Goal: Information Seeking & Learning: Check status

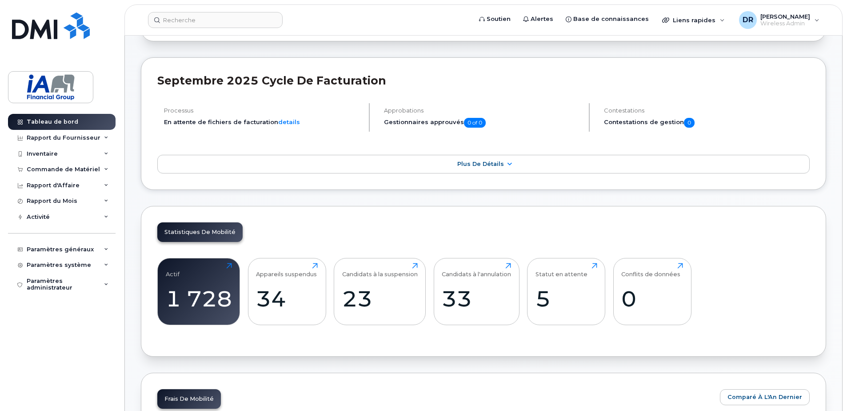
scroll to position [89, 0]
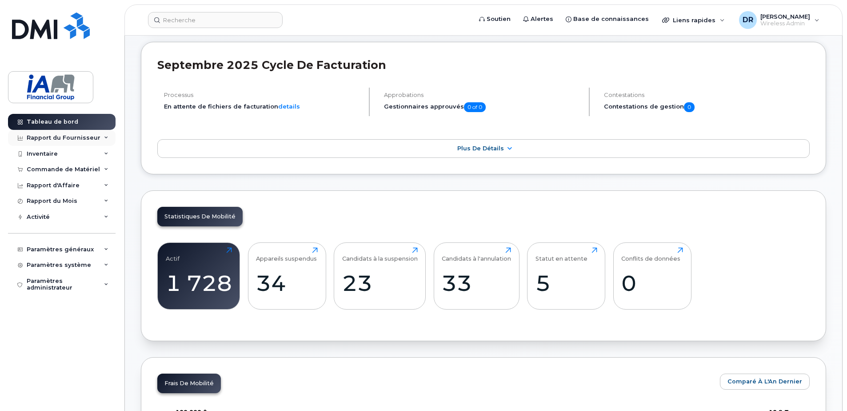
click at [68, 135] on div "Rapport du Fournisseur" at bounding box center [64, 137] width 74 height 7
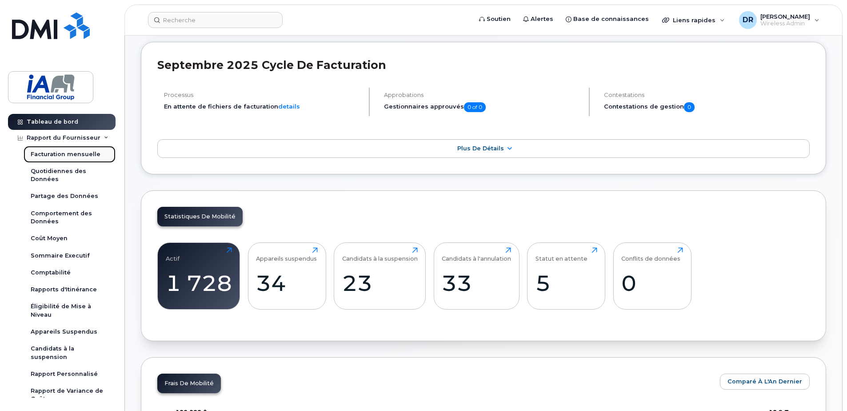
click at [60, 153] on div "Facturation mensuelle" at bounding box center [66, 154] width 70 height 8
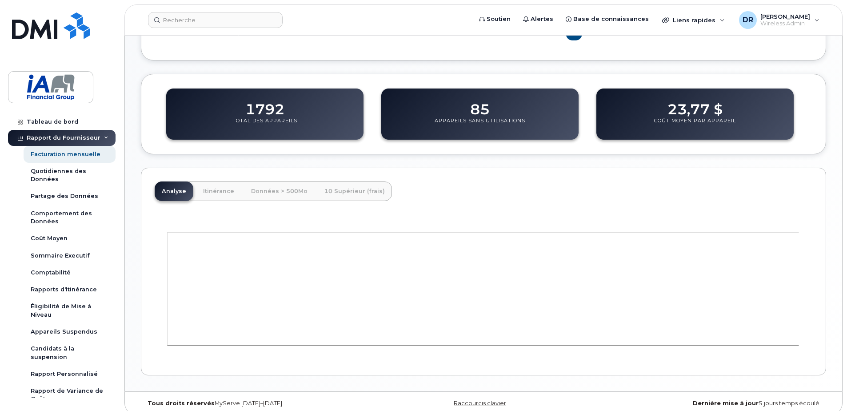
scroll to position [284, 0]
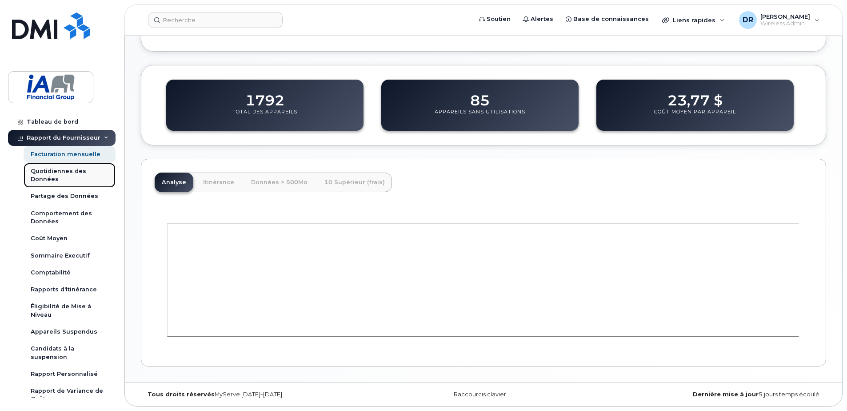
click at [42, 173] on div "Quotidiennes des Données" at bounding box center [70, 175] width 78 height 16
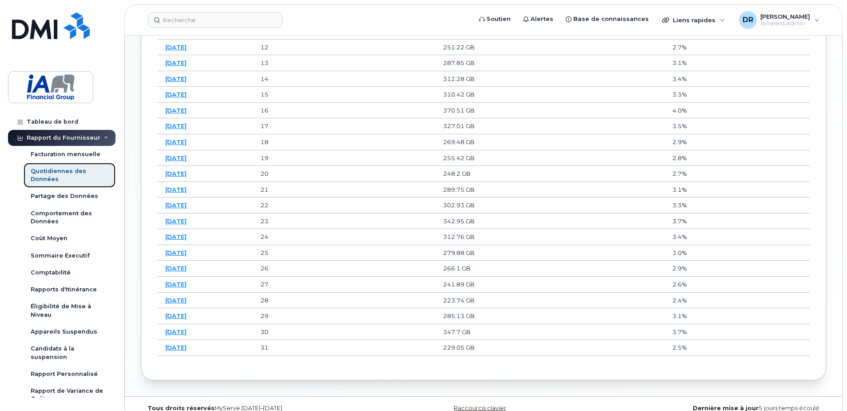
scroll to position [709, 0]
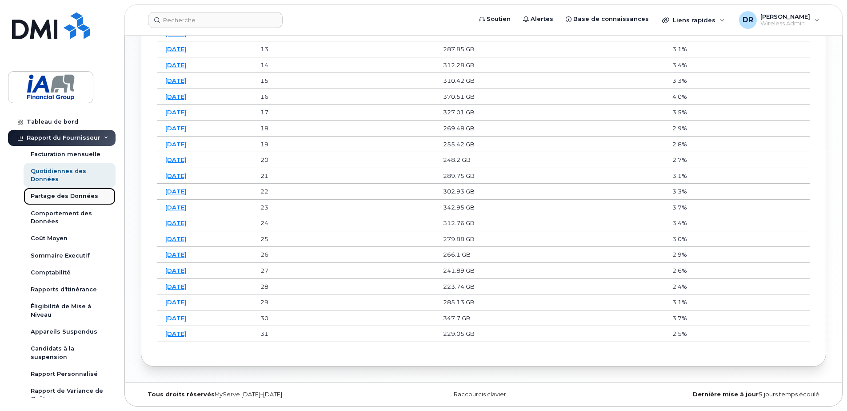
click at [51, 195] on div "Partage des Données" at bounding box center [65, 196] width 68 height 8
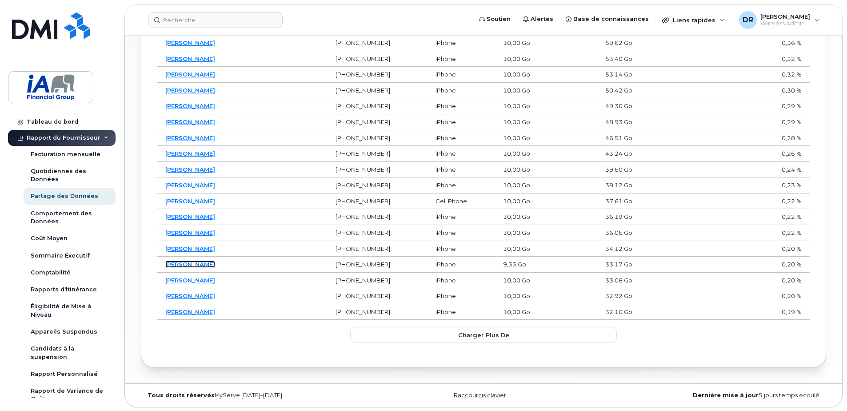
scroll to position [581, 0]
click at [488, 336] on span "Charger plus de" at bounding box center [483, 334] width 51 height 8
click at [490, 334] on span "Charger plus de" at bounding box center [483, 333] width 51 height 8
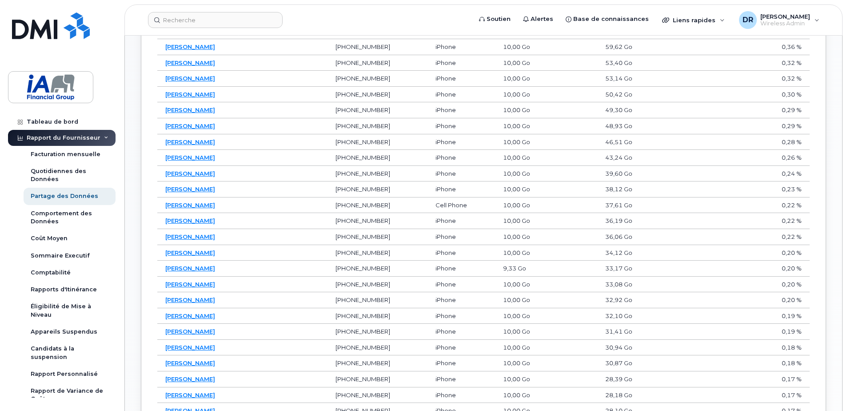
scroll to position [591, 0]
